Goal: Use online tool/utility: Utilize a website feature to perform a specific function

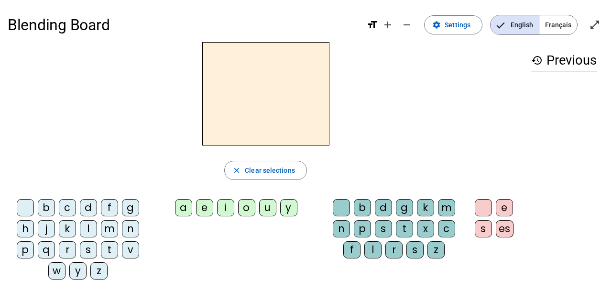
click at [89, 224] on div "l" at bounding box center [88, 228] width 17 height 17
click at [181, 210] on div "a" at bounding box center [183, 207] width 17 height 17
click at [451, 226] on div "c" at bounding box center [446, 228] width 17 height 17
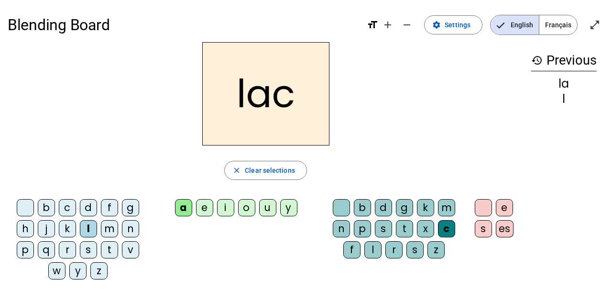
click at [110, 249] on div "t" at bounding box center [109, 249] width 17 height 17
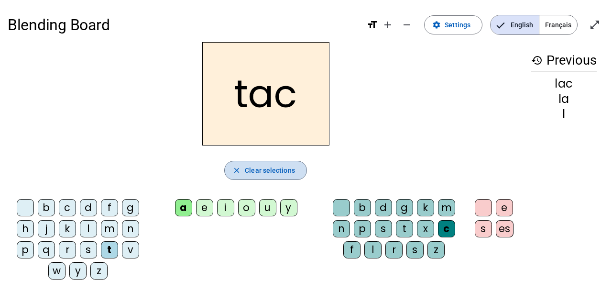
click at [261, 169] on span "Clear selections" at bounding box center [270, 170] width 50 height 11
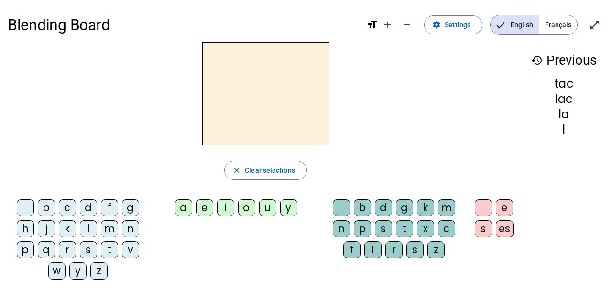
click at [108, 249] on div "t" at bounding box center [109, 249] width 17 height 17
click at [180, 208] on div "a" at bounding box center [183, 207] width 17 height 17
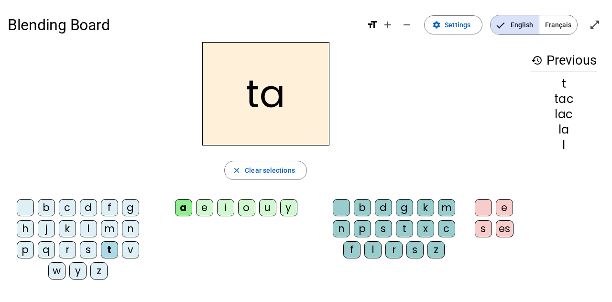
click at [208, 209] on div "e" at bounding box center [204, 207] width 17 height 17
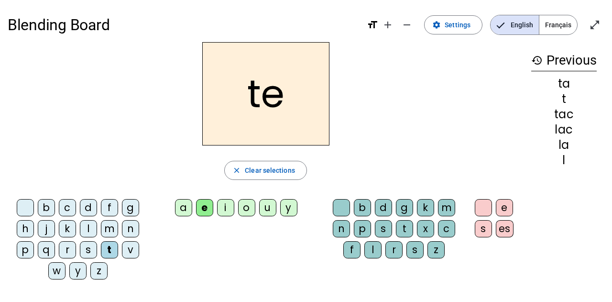
click at [263, 207] on div "u" at bounding box center [267, 207] width 17 height 17
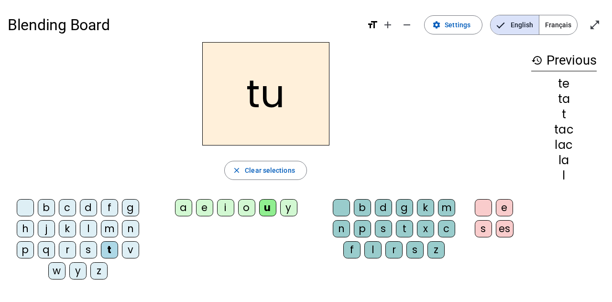
click at [93, 206] on div "d" at bounding box center [88, 207] width 17 height 17
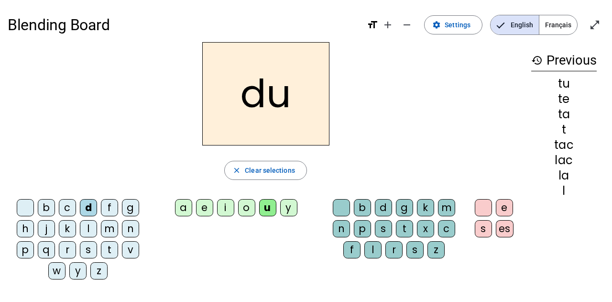
click at [445, 231] on div "c" at bounding box center [446, 228] width 17 height 17
